Goal: Task Accomplishment & Management: Manage account settings

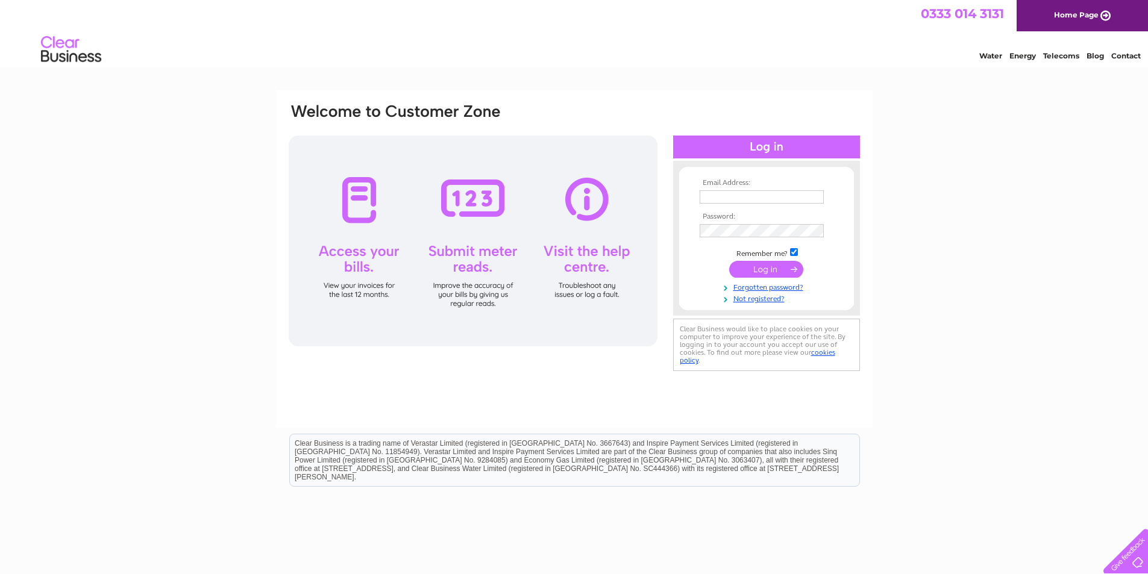
type input "lisa@advocatedevelopments.co.uk"
click at [754, 274] on input "submit" at bounding box center [766, 269] width 74 height 17
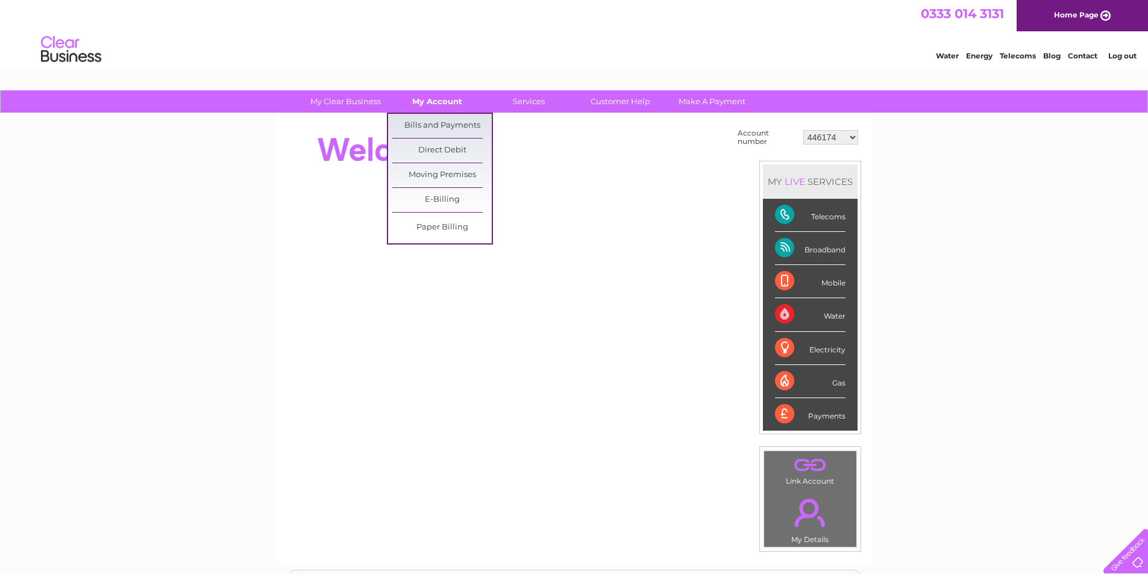
click at [435, 101] on link "My Account" at bounding box center [436, 101] width 99 height 22
click at [432, 122] on link "Bills and Payments" at bounding box center [441, 126] width 99 height 24
